Goal: Information Seeking & Learning: Check status

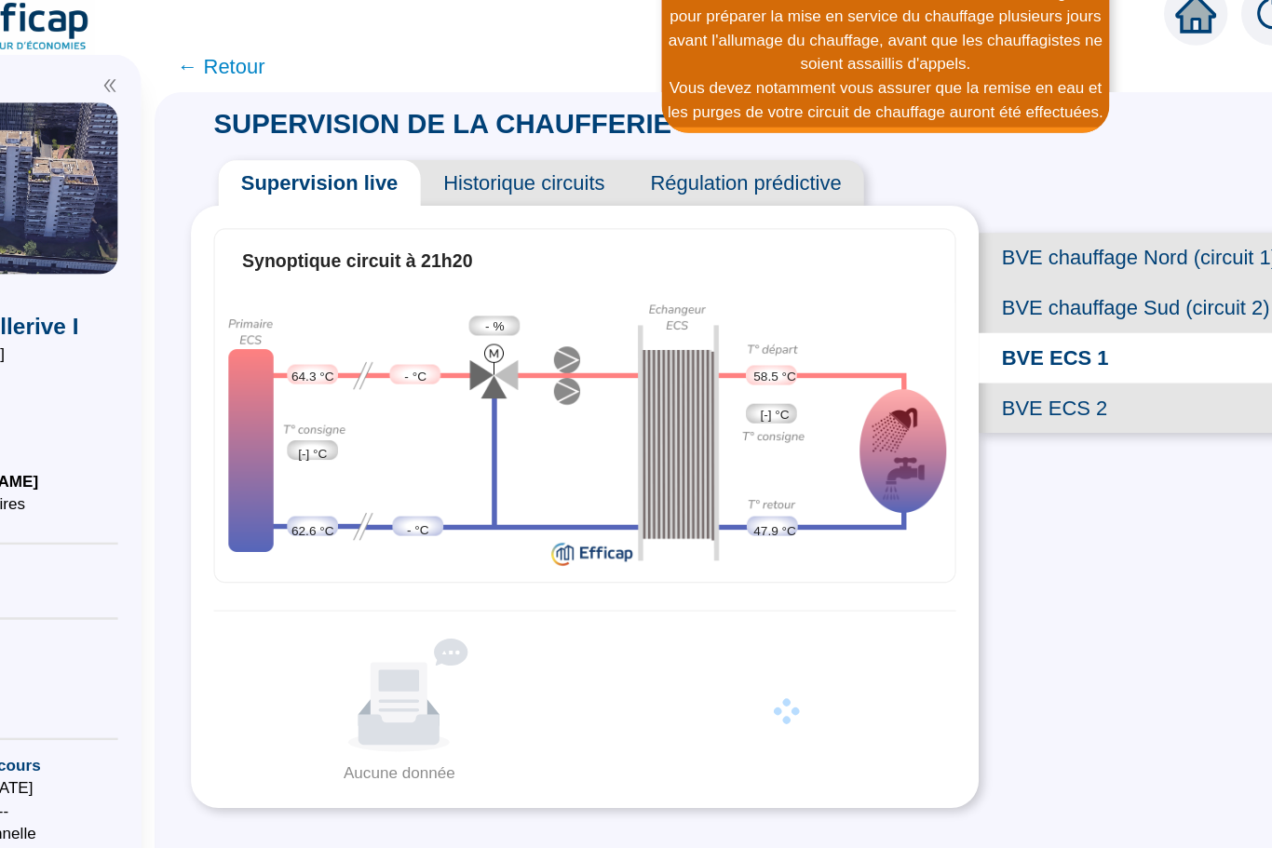
click at [967, 336] on span "BVE ECS 2" at bounding box center [1098, 352] width 263 height 41
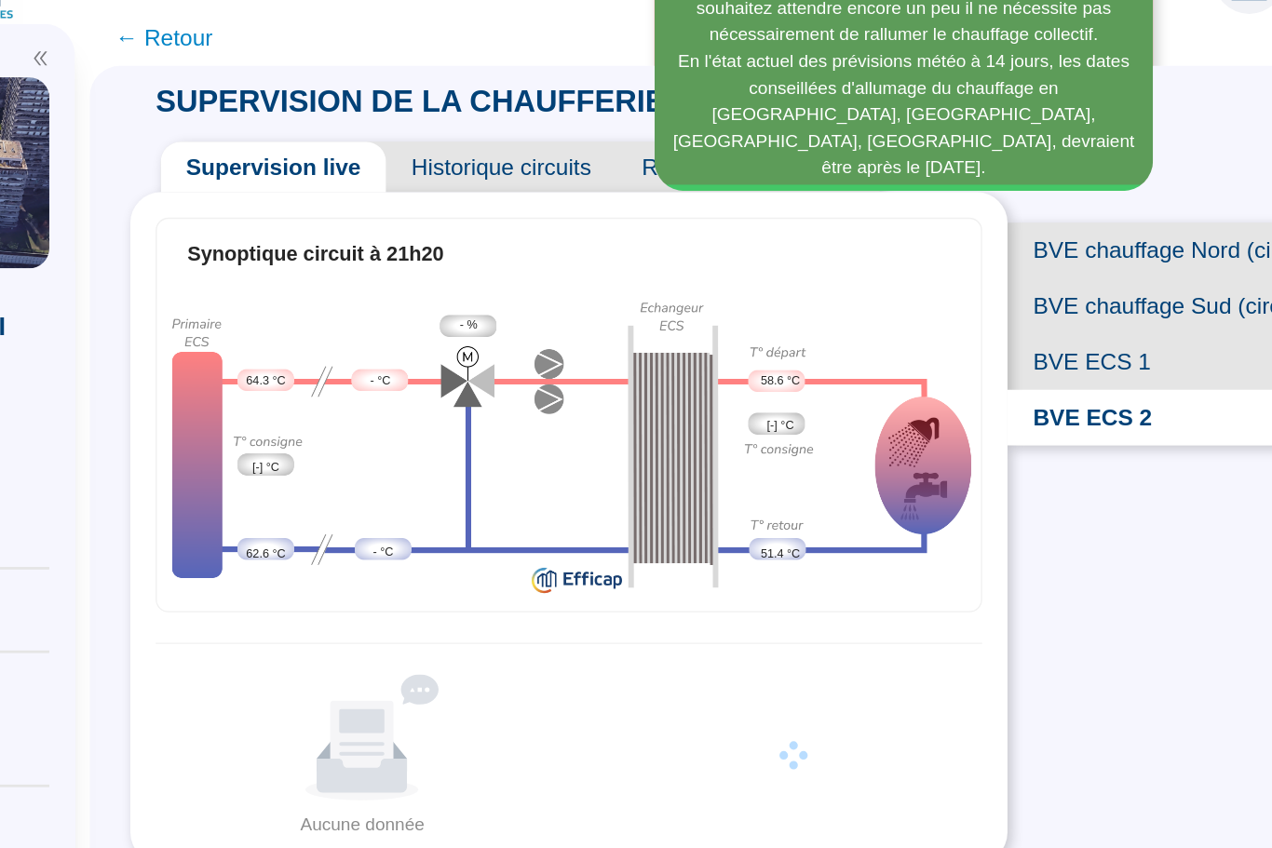
click at [967, 291] on span "BVE ECS 1" at bounding box center [1098, 311] width 263 height 41
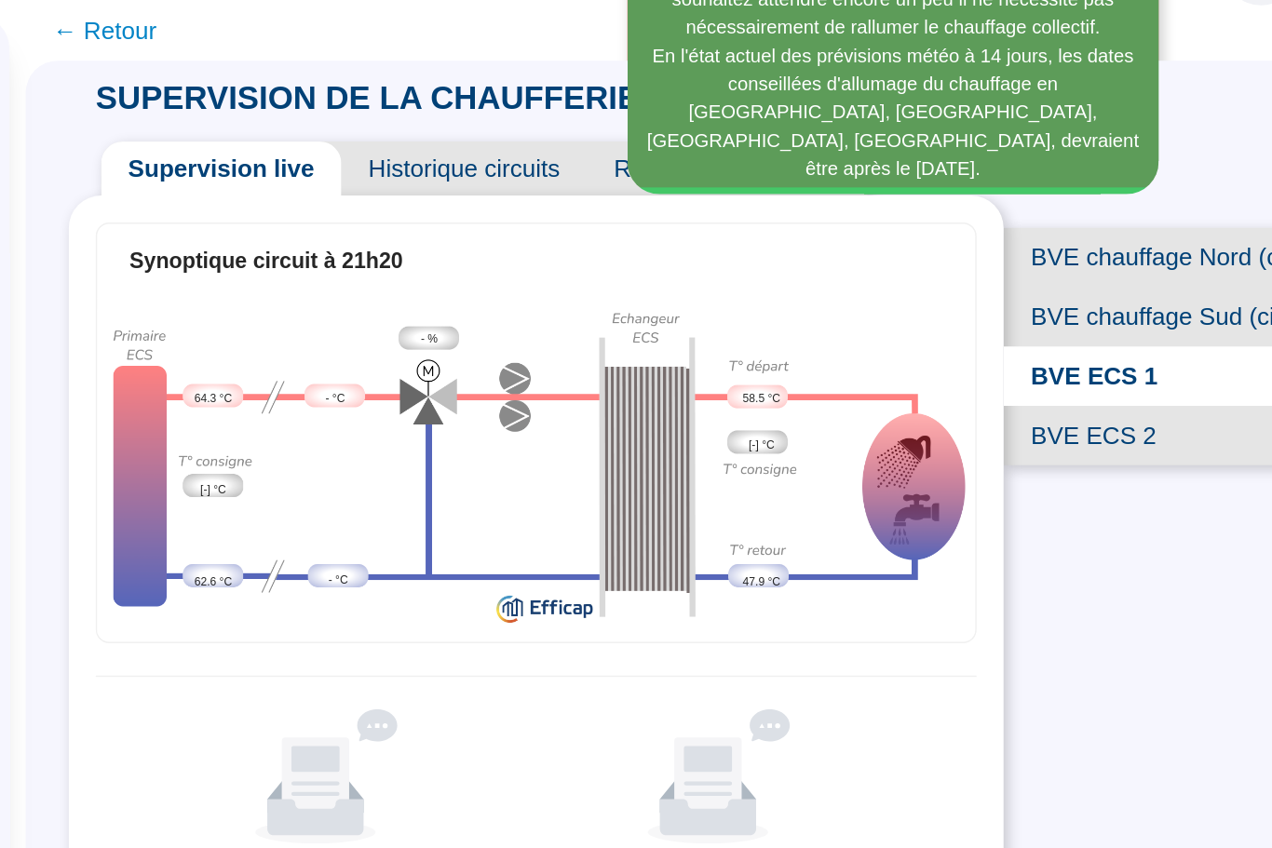
click at [967, 291] on span "BVE ECS 1" at bounding box center [1098, 311] width 263 height 41
click at [967, 332] on span "BVE ECS 2" at bounding box center [1098, 352] width 263 height 41
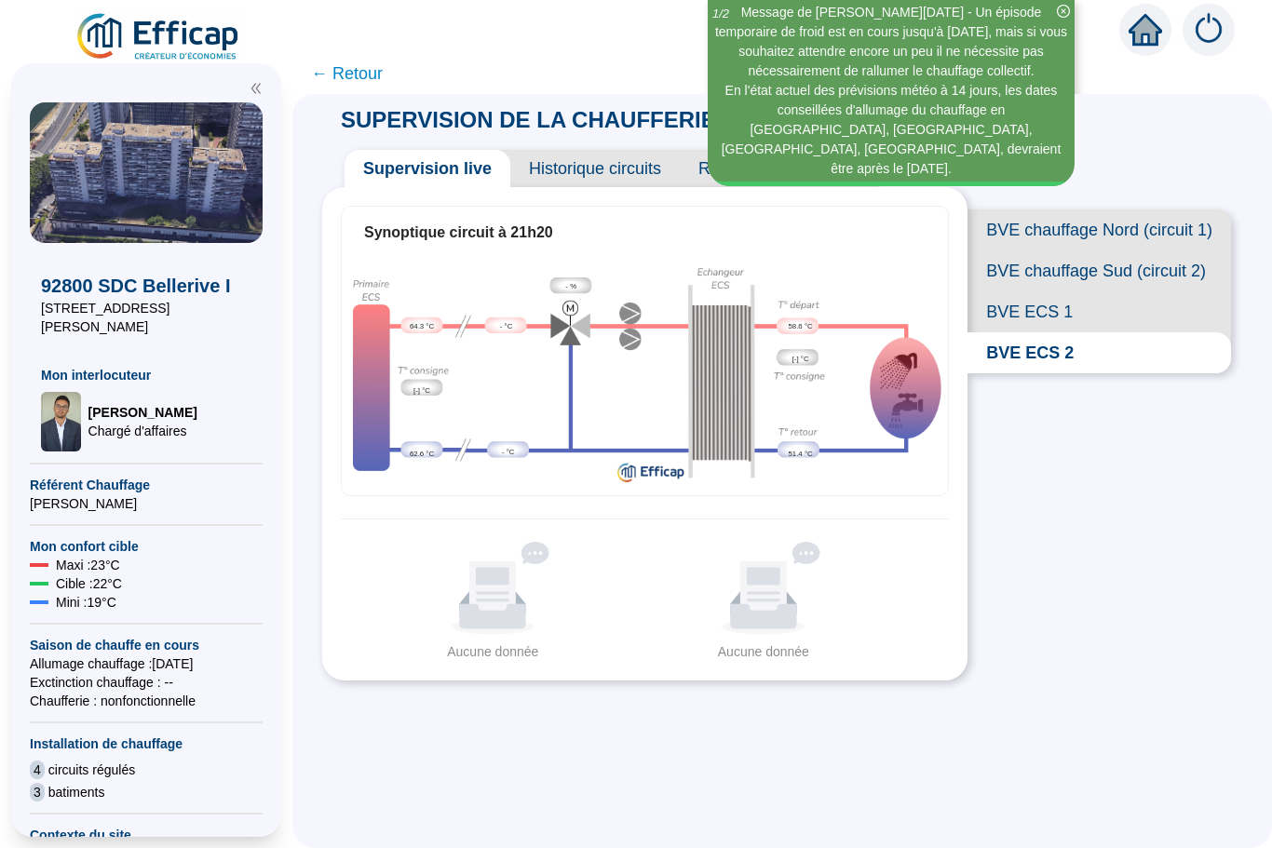
click at [1050, 314] on span "BVE ECS 1" at bounding box center [1098, 311] width 263 height 41
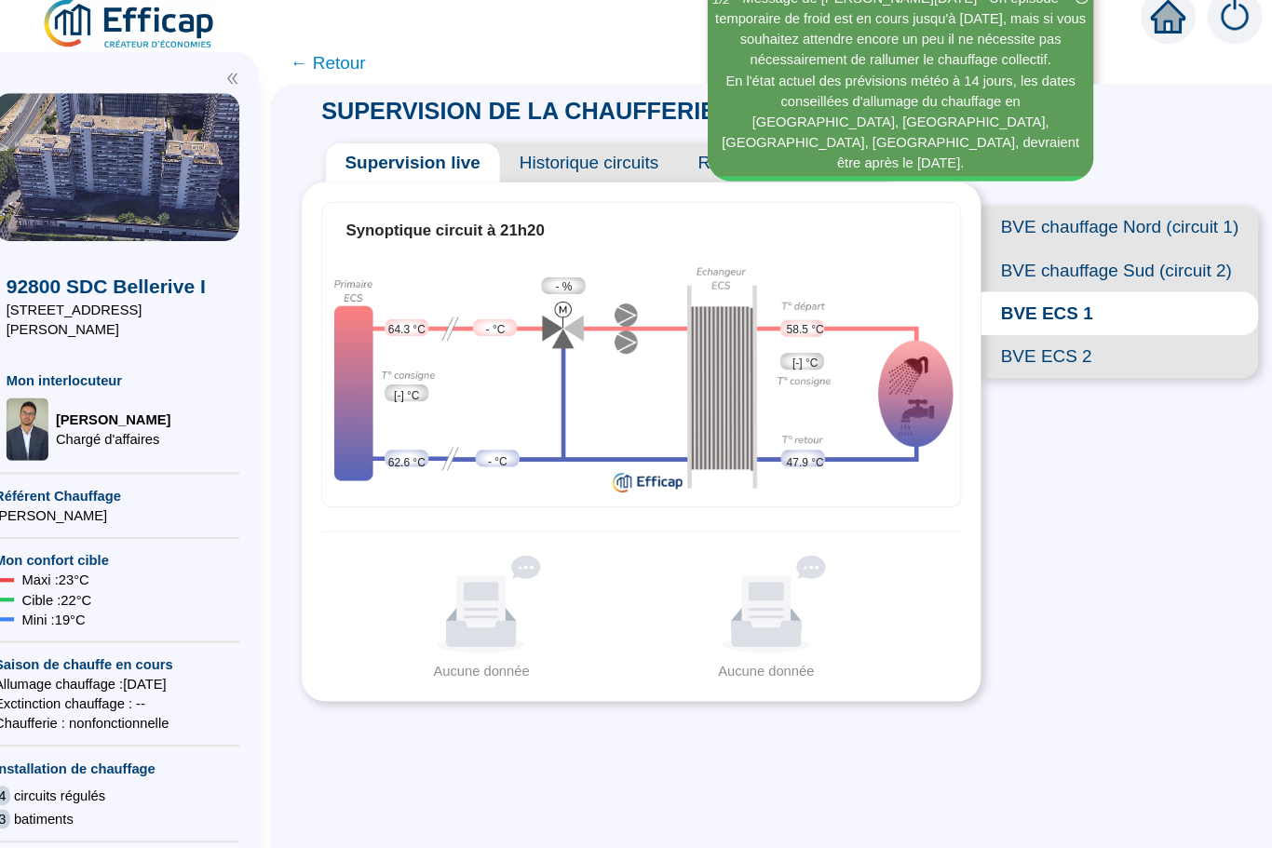
click at [1001, 336] on span "BVE ECS 2" at bounding box center [1098, 352] width 263 height 41
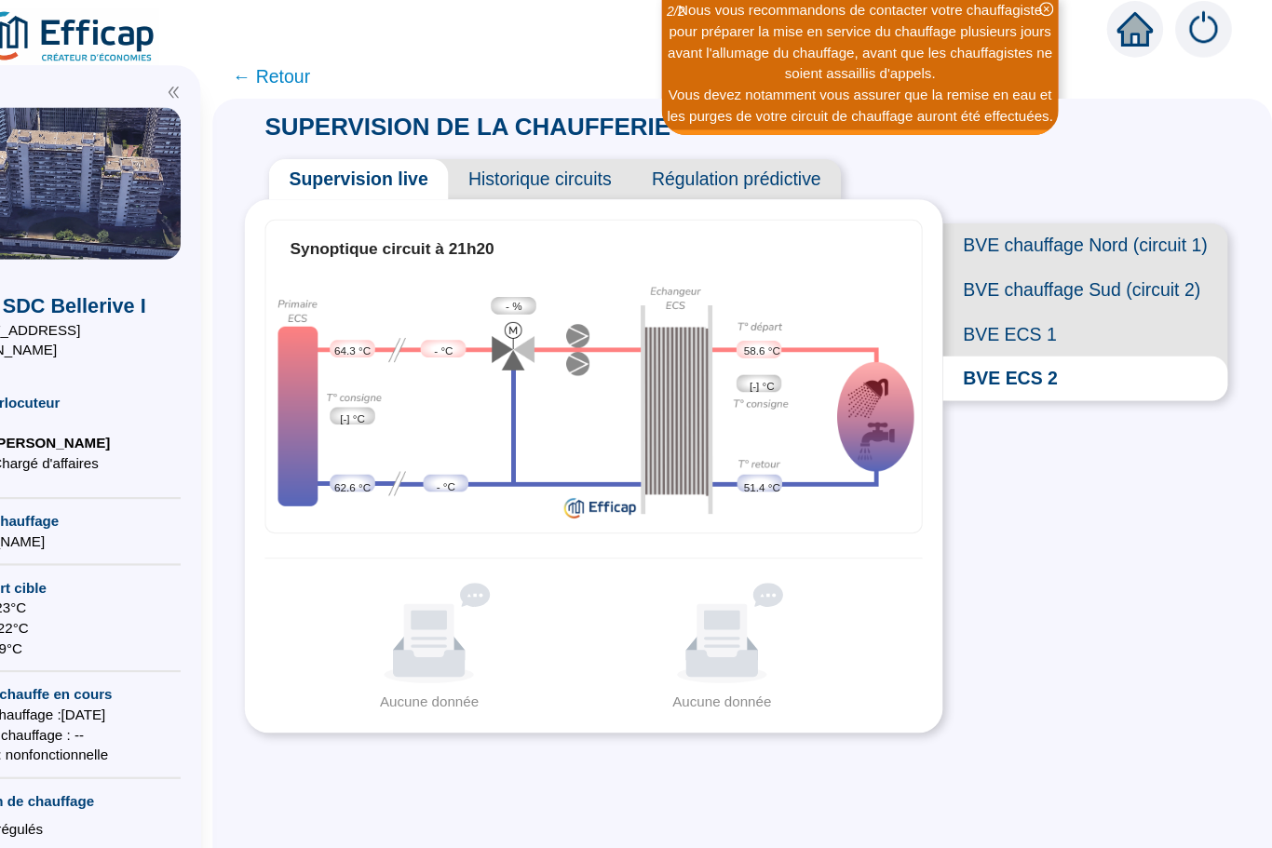
click at [968, 304] on span "BVE ECS 1" at bounding box center [1098, 311] width 263 height 41
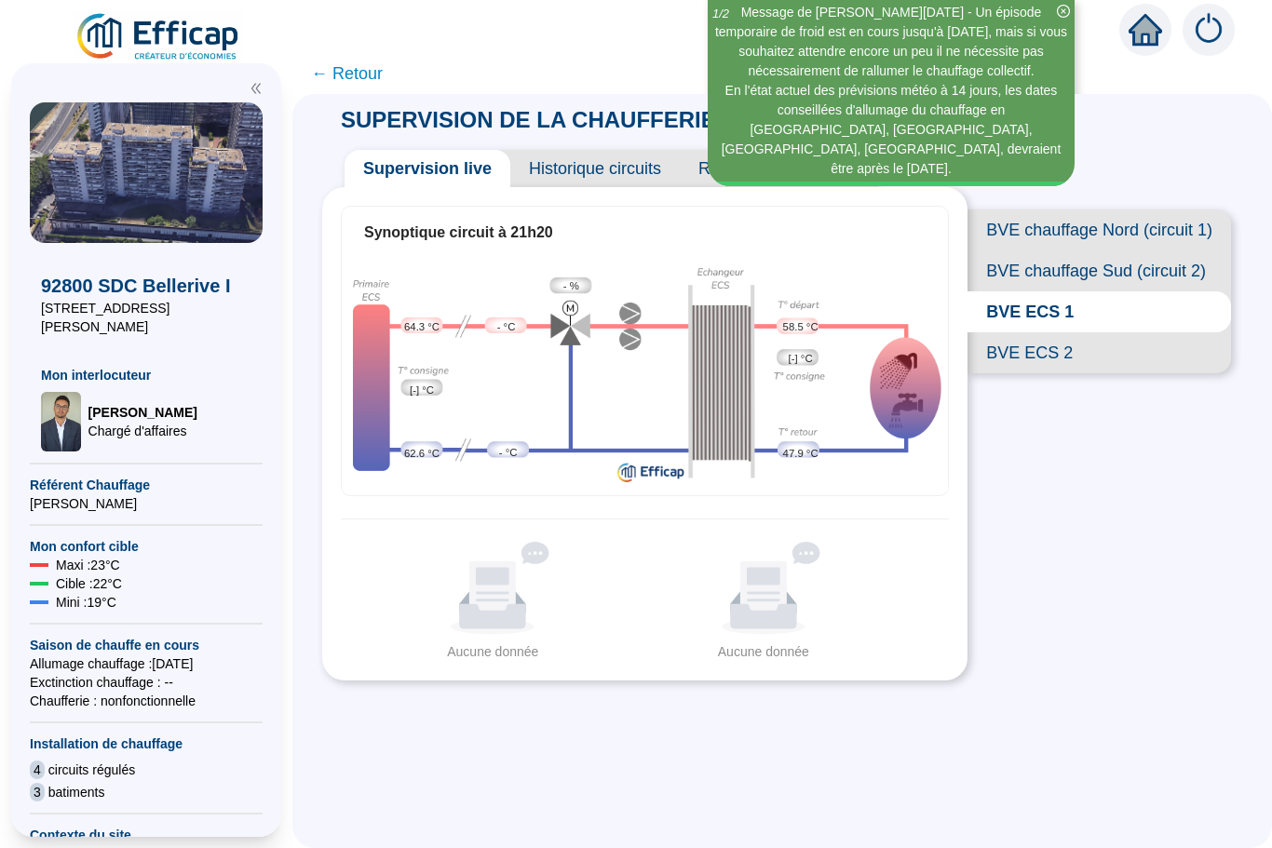
scroll to position [61, 0]
